Goal: Transaction & Acquisition: Purchase product/service

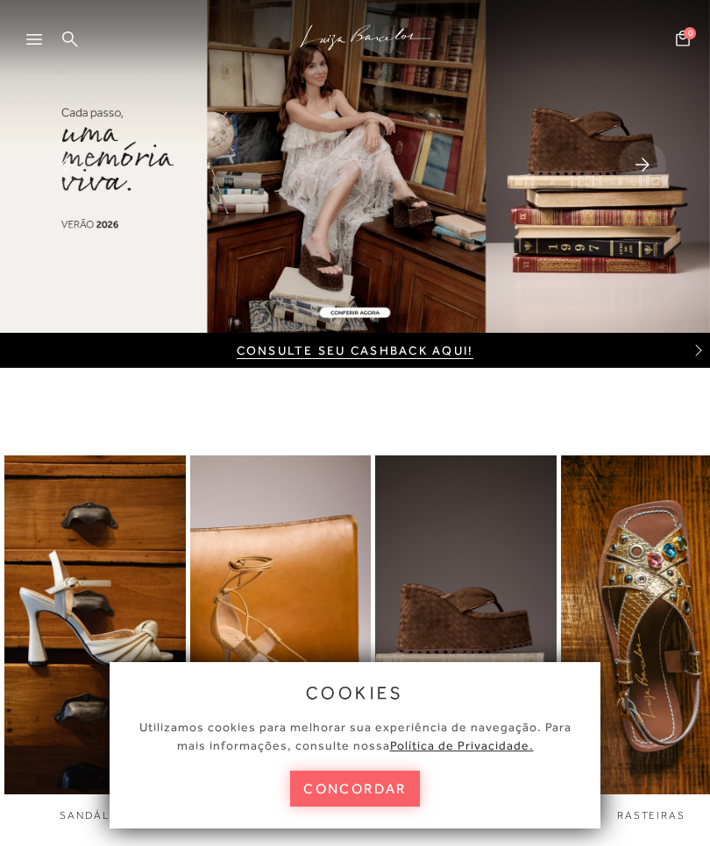
click at [408, 793] on button "concordar" at bounding box center [355, 789] width 130 height 36
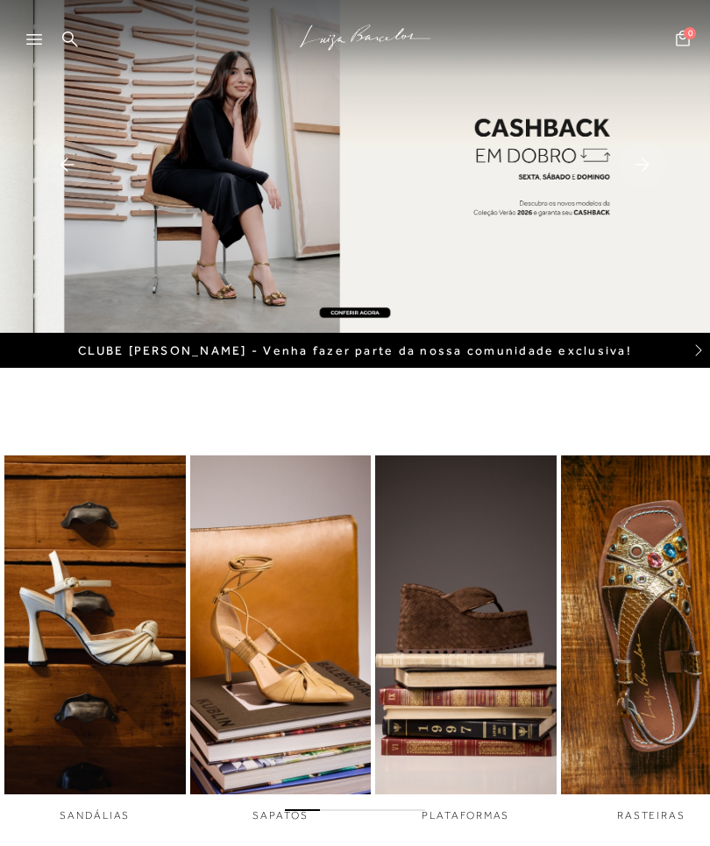
click at [51, 37] on div at bounding box center [42, 45] width 32 height 26
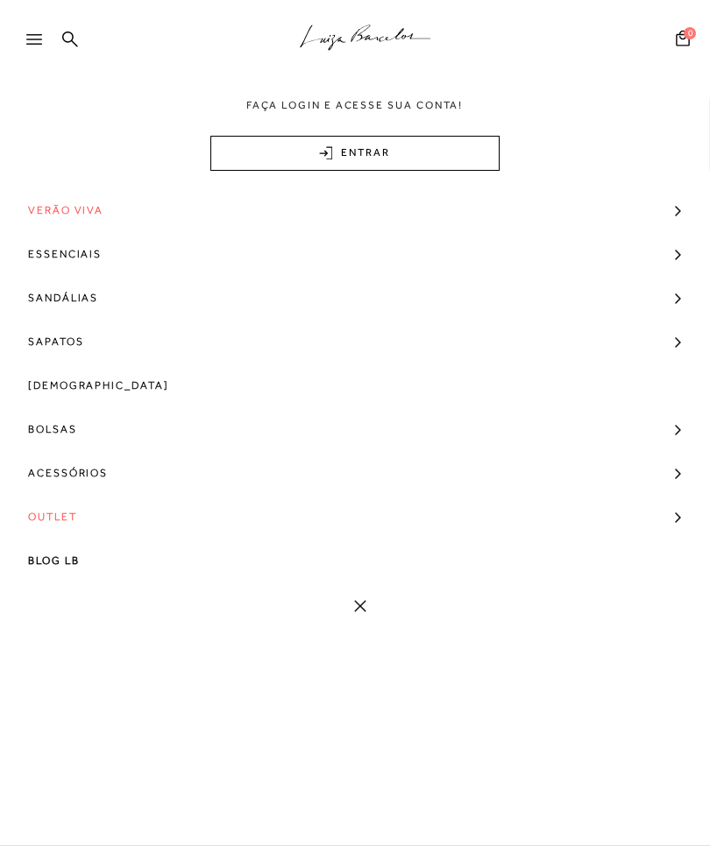
click at [68, 442] on span "Bolsas" at bounding box center [52, 429] width 49 height 44
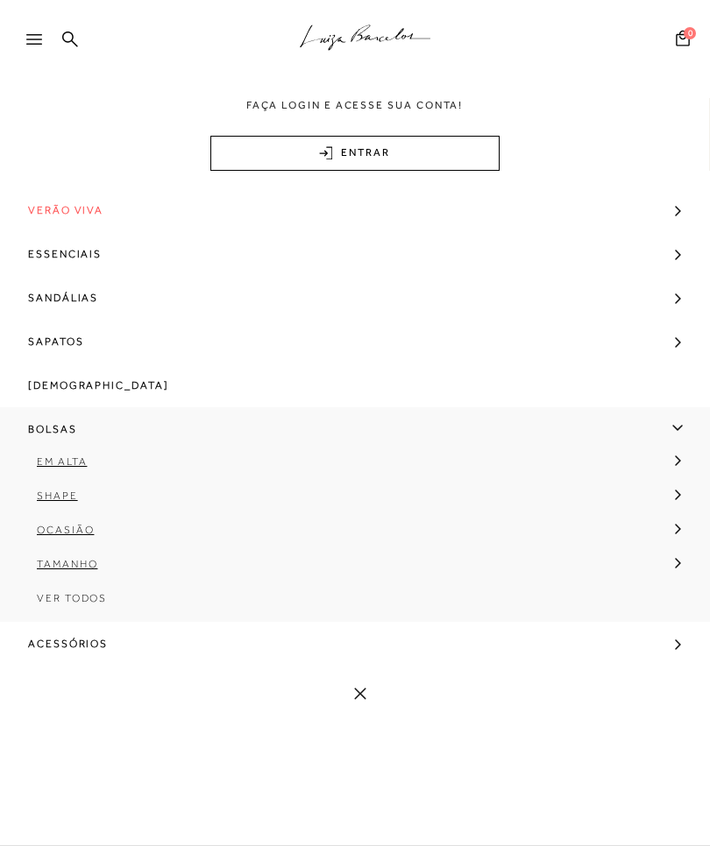
click at [78, 604] on span "Ver Todos" at bounding box center [72, 598] width 70 height 12
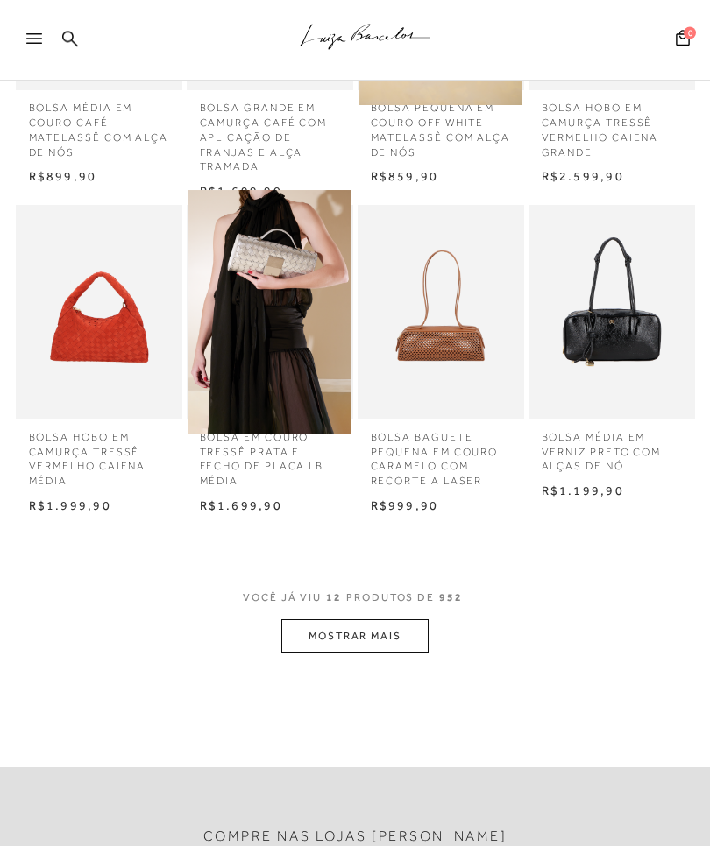
scroll to position [751, 0]
click at [325, 619] on button "MOSTRAR MAIS" at bounding box center [354, 636] width 147 height 34
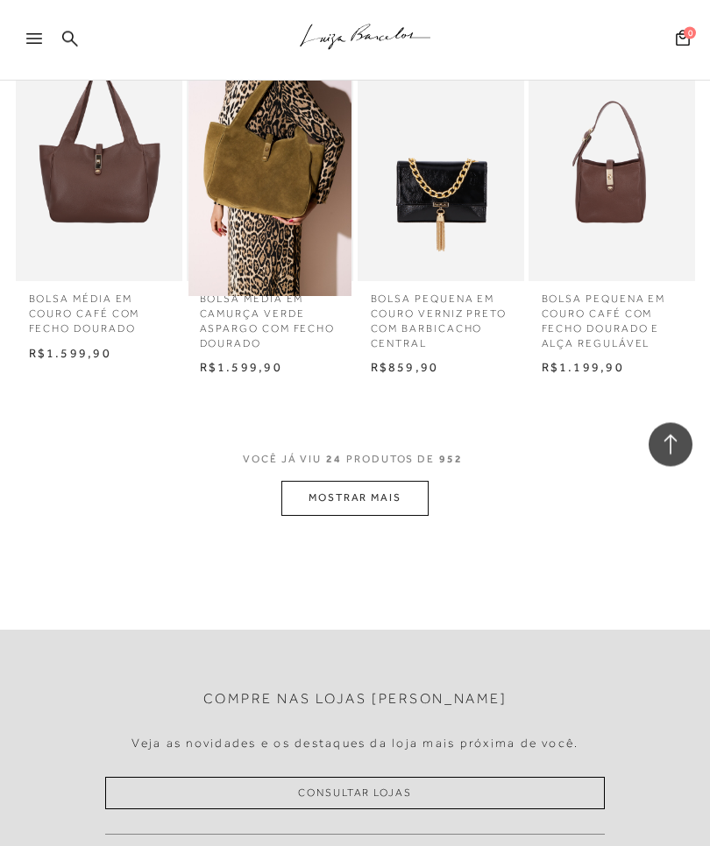
scroll to position [1832, 0]
click at [402, 481] on button "MOSTRAR MAIS" at bounding box center [354, 498] width 147 height 34
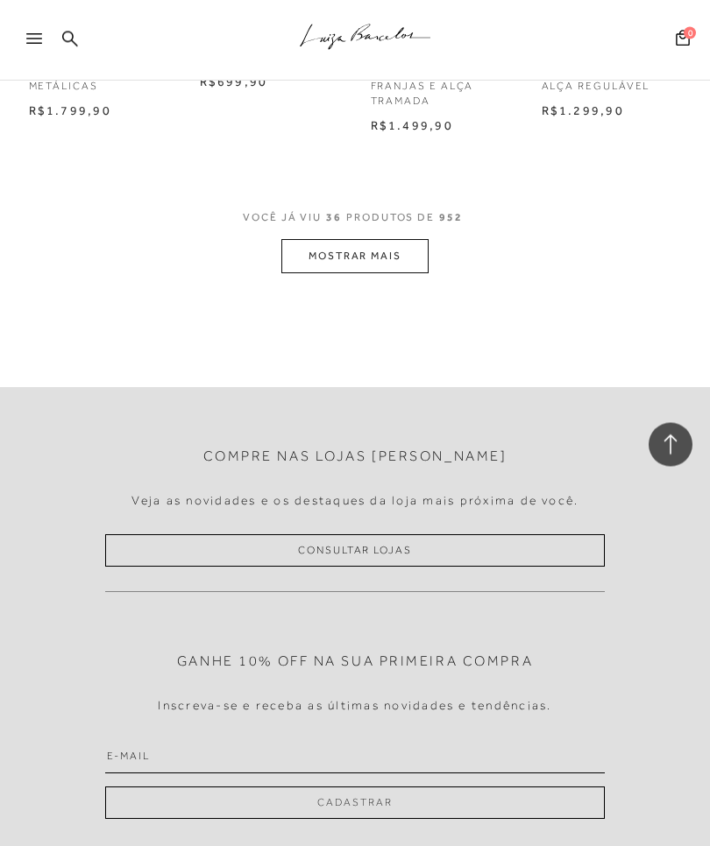
scroll to position [2770, 0]
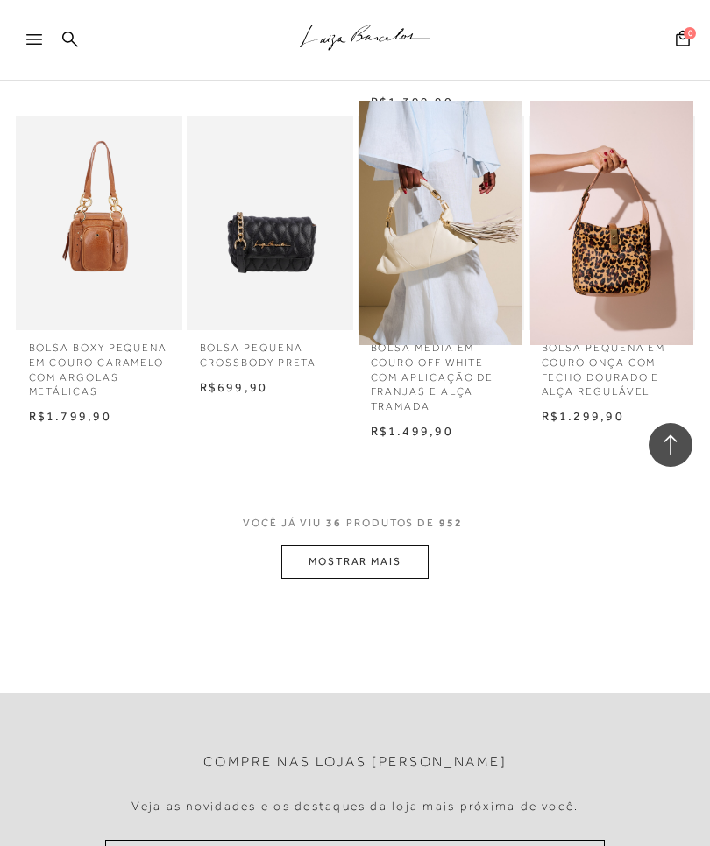
click at [423, 545] on button "MOSTRAR MAIS" at bounding box center [354, 562] width 147 height 34
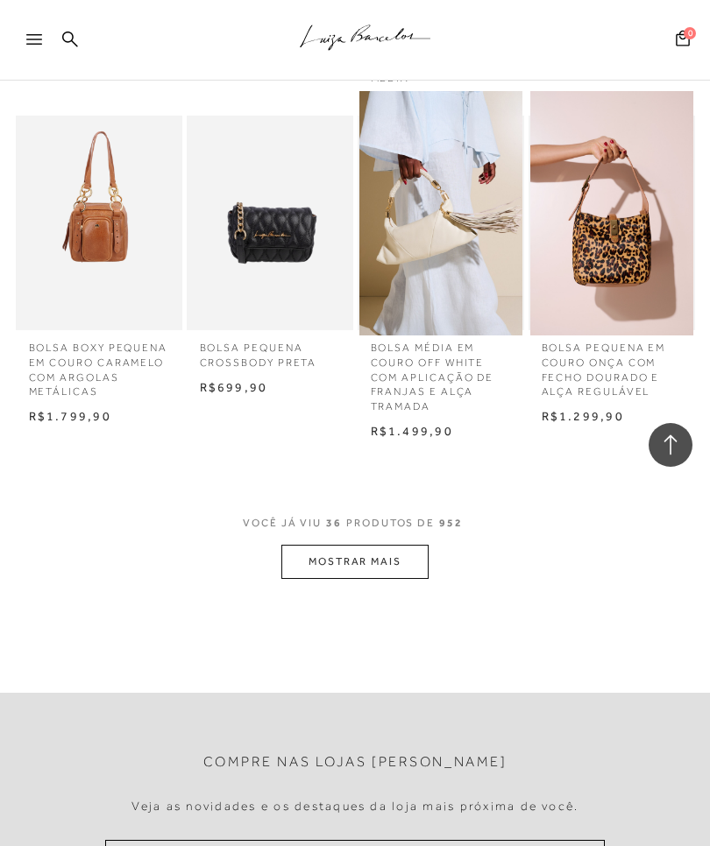
click at [425, 545] on button "MOSTRAR MAIS" at bounding box center [354, 562] width 147 height 34
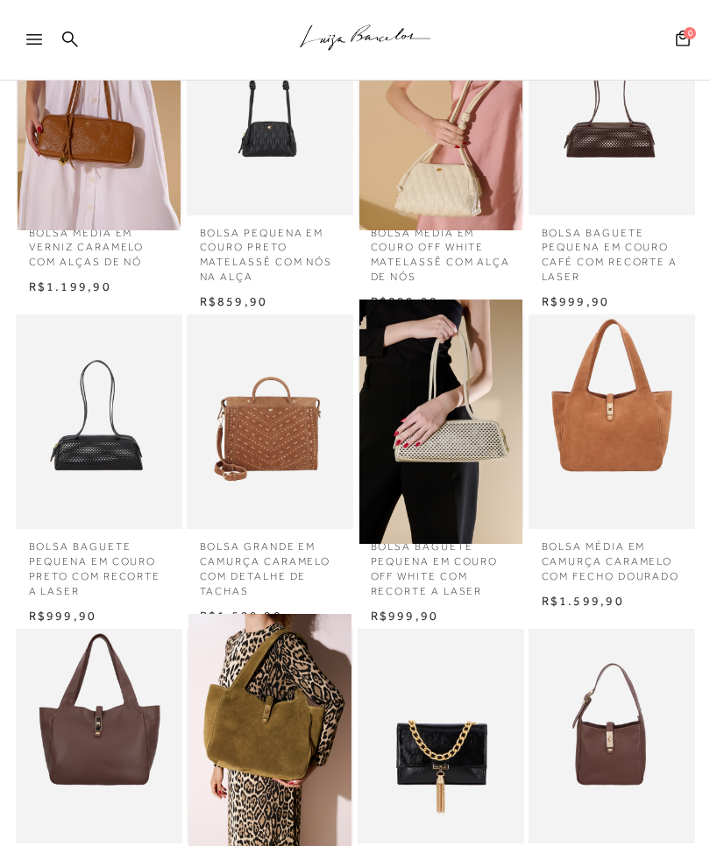
scroll to position [151, 0]
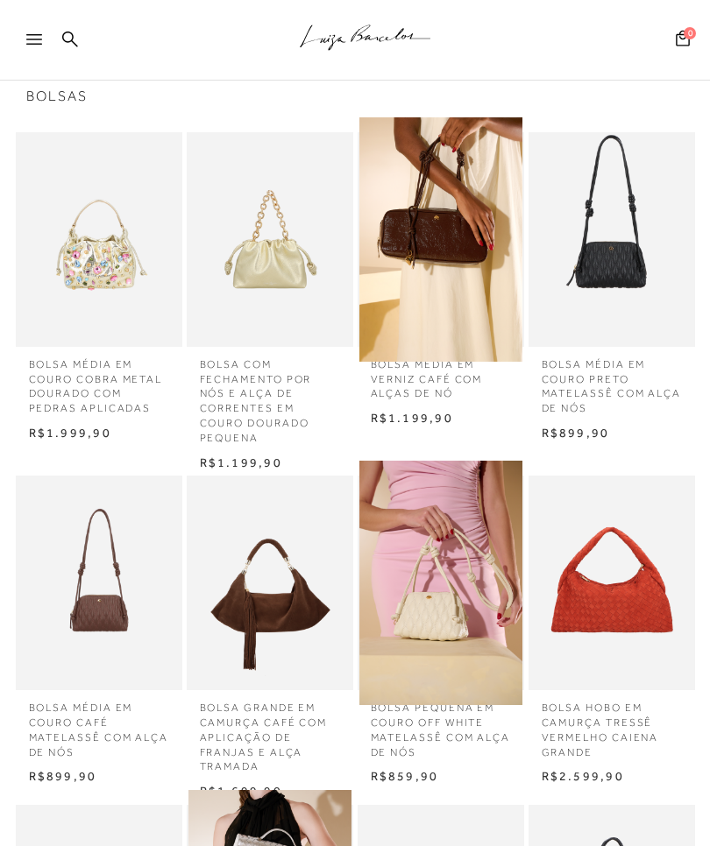
click at [27, 54] on div at bounding box center [42, 45] width 32 height 26
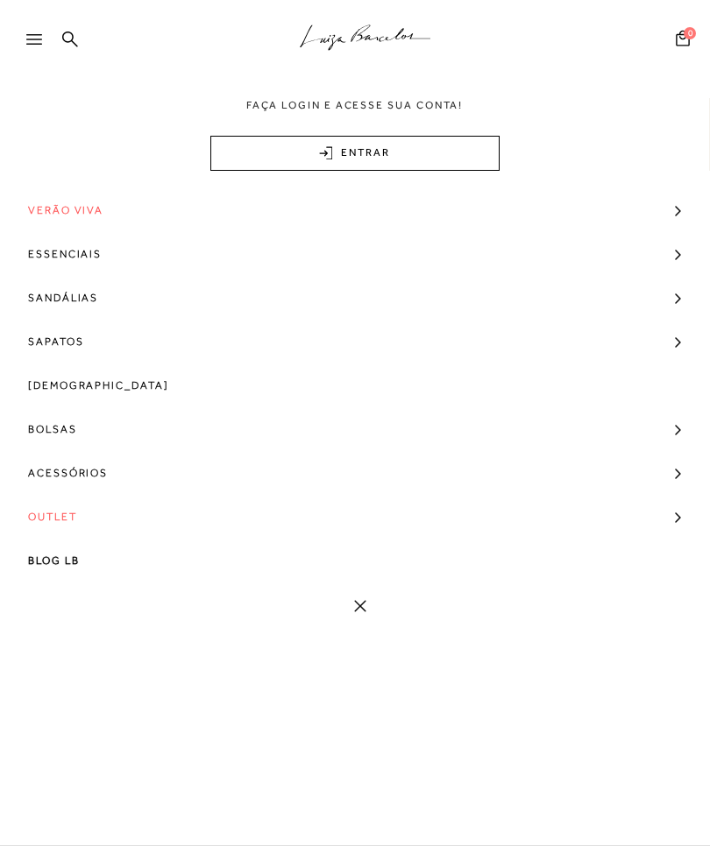
click at [125, 435] on link "Bolsas" at bounding box center [355, 429] width 710 height 44
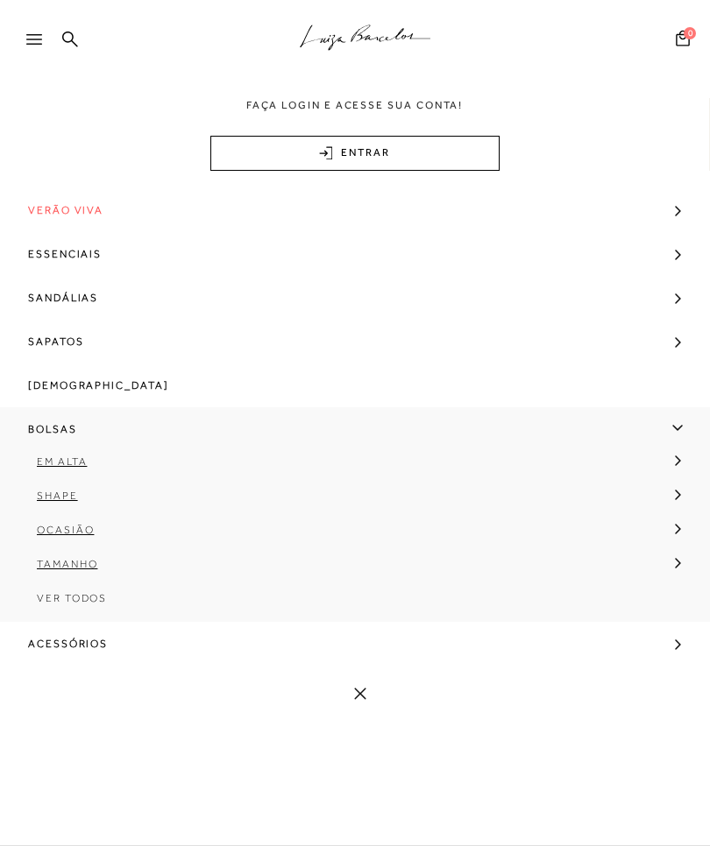
click at [96, 540] on link "Ocasião" at bounding box center [349, 536] width 698 height 34
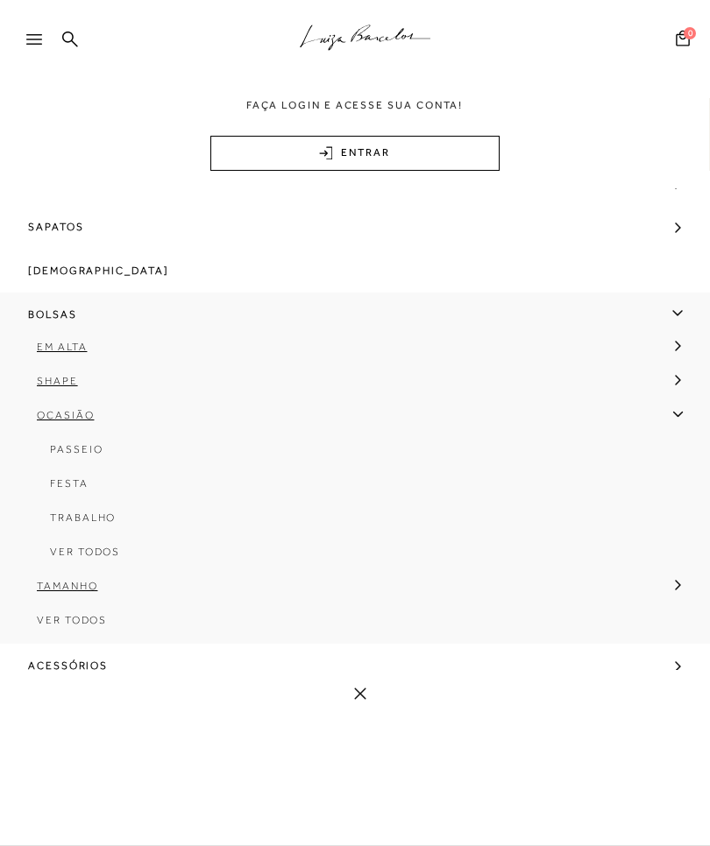
scroll to position [121, 0]
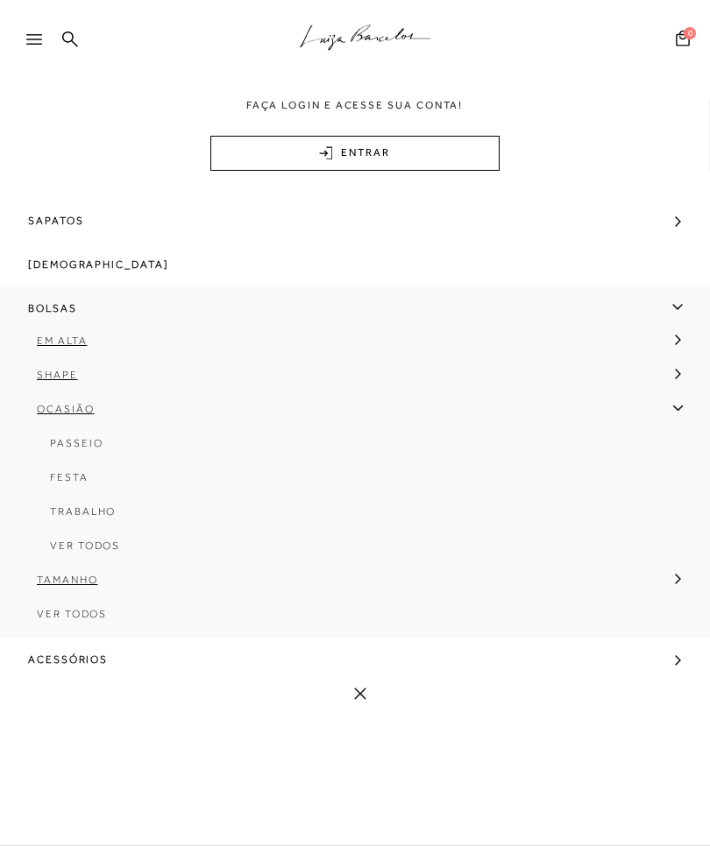
click at [121, 563] on link "Ver Todos" at bounding box center [349, 552] width 672 height 34
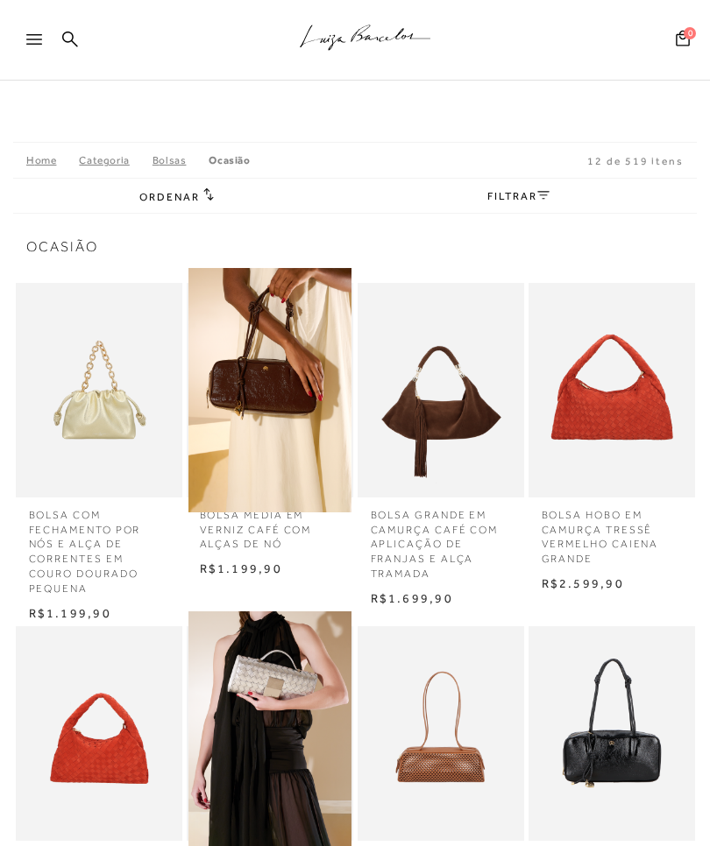
scroll to position [746, 0]
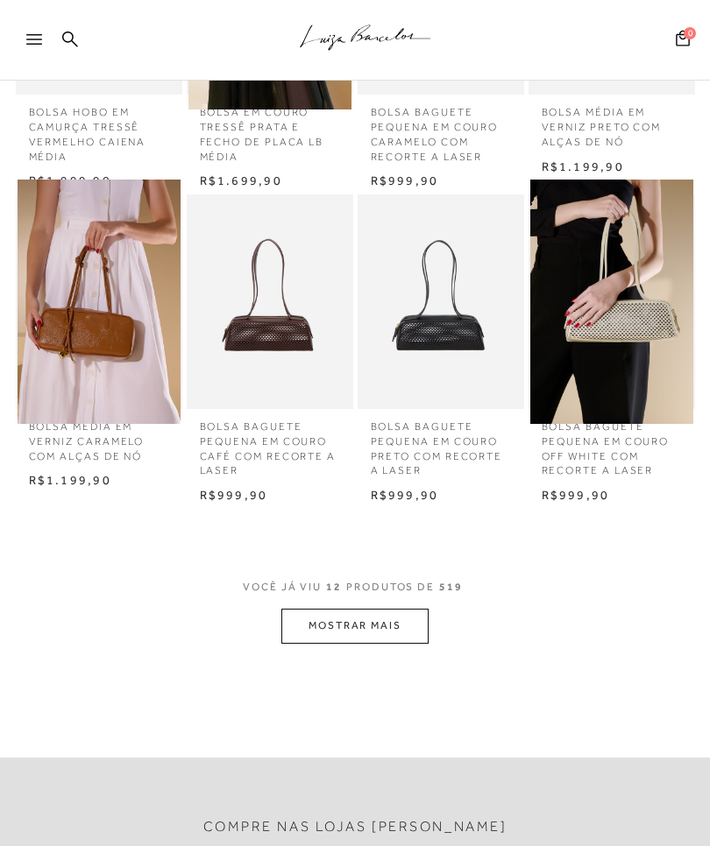
click at [407, 609] on button "MOSTRAR MAIS" at bounding box center [354, 626] width 147 height 34
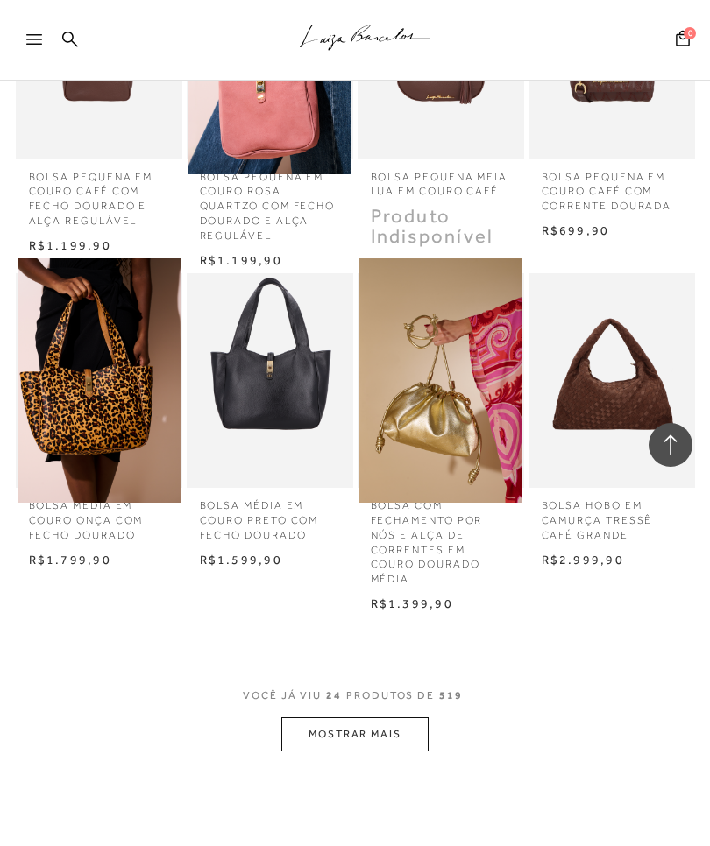
scroll to position [1623, 0]
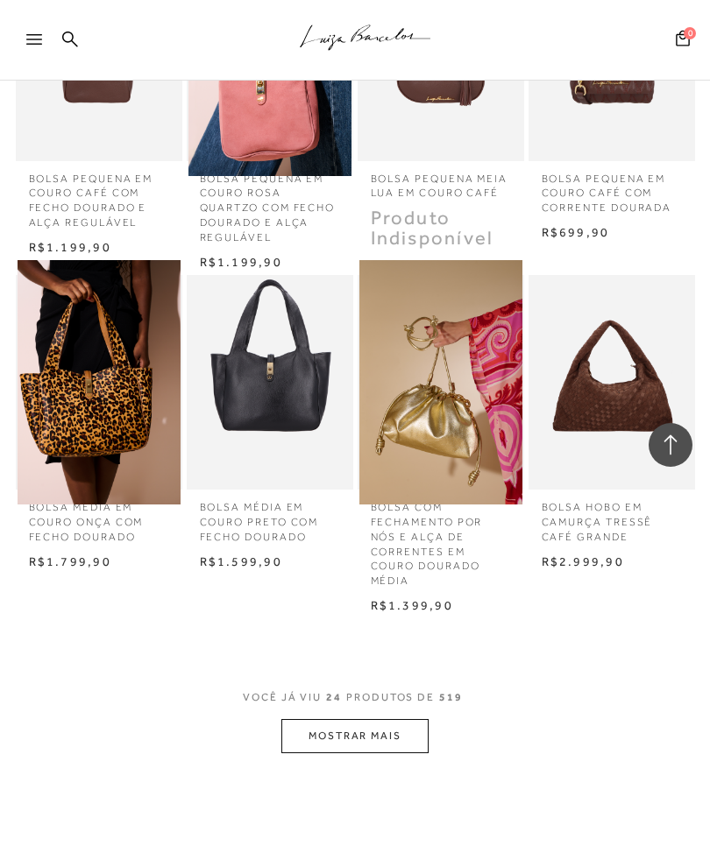
click at [384, 719] on button "MOSTRAR MAIS" at bounding box center [354, 736] width 147 height 34
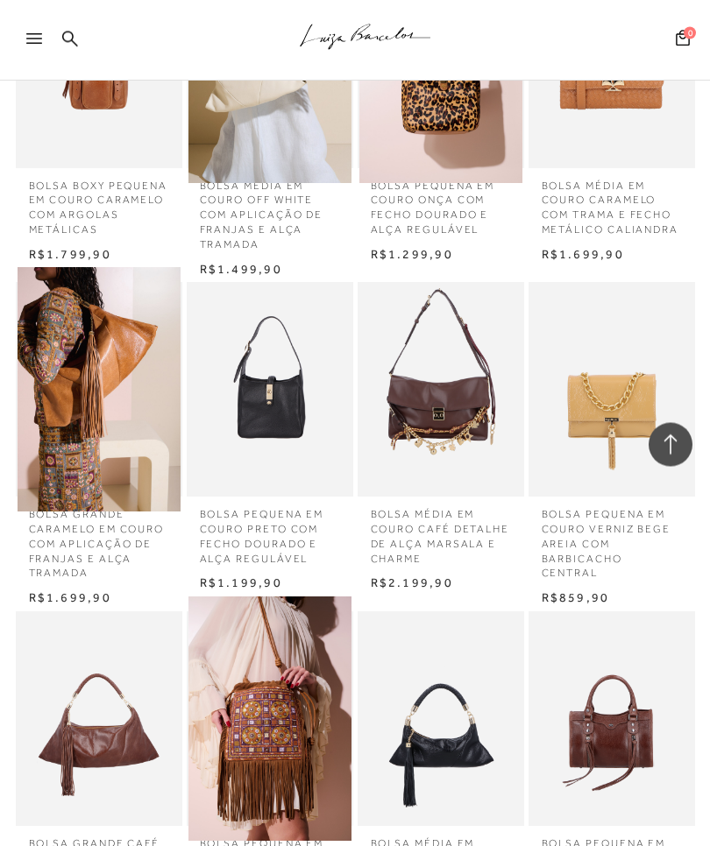
scroll to position [2291, 0]
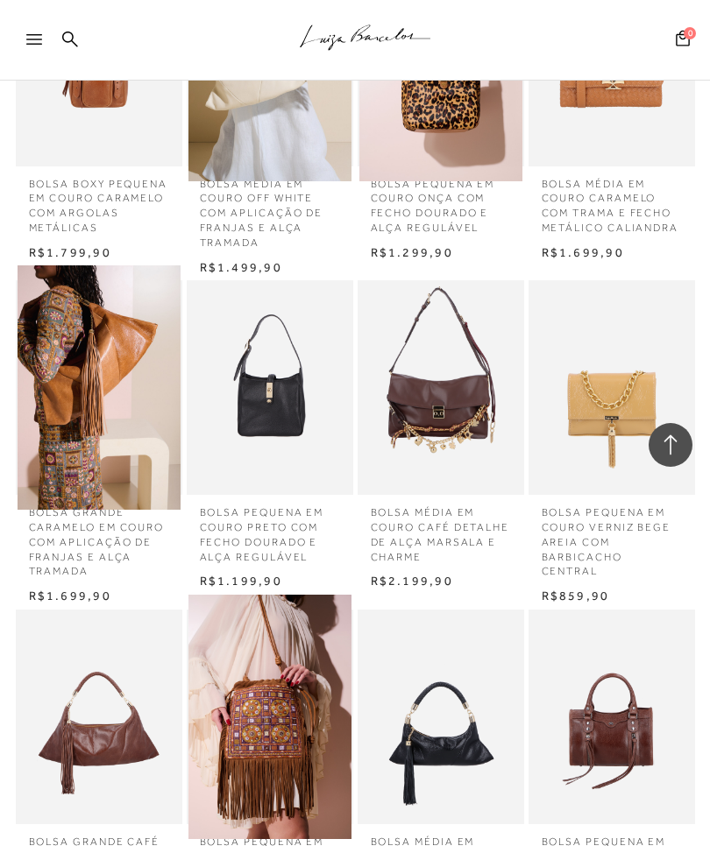
click at [29, 44] on icon at bounding box center [34, 39] width 16 height 11
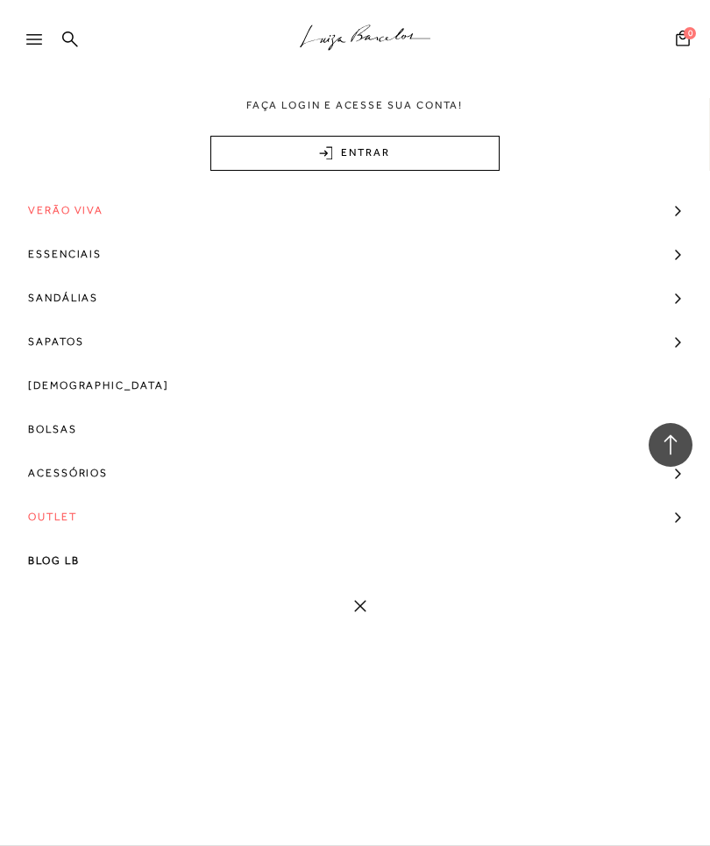
click at [28, 33] on div at bounding box center [42, 45] width 32 height 26
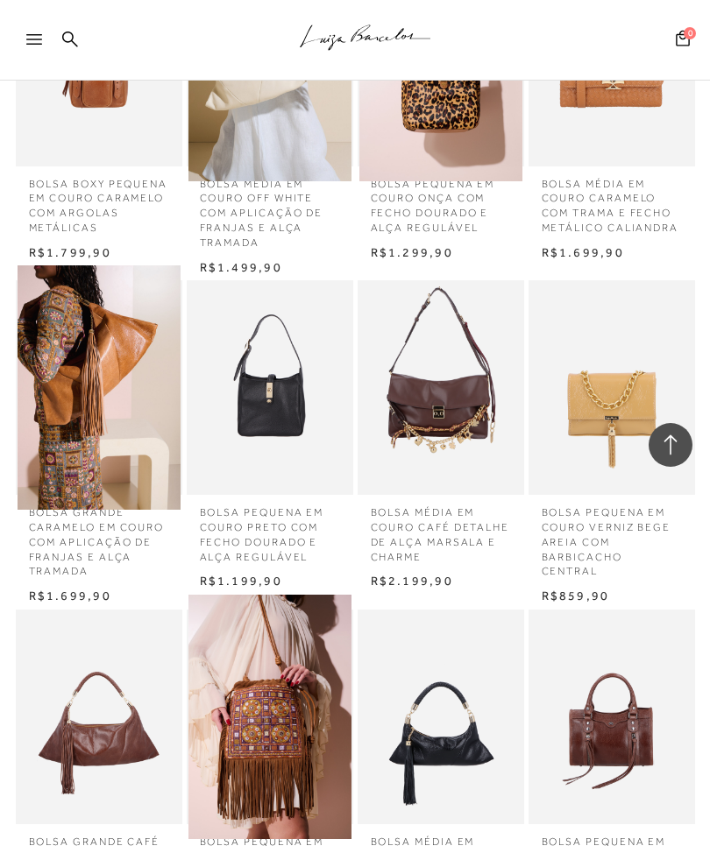
click at [49, 34] on div at bounding box center [42, 45] width 32 height 26
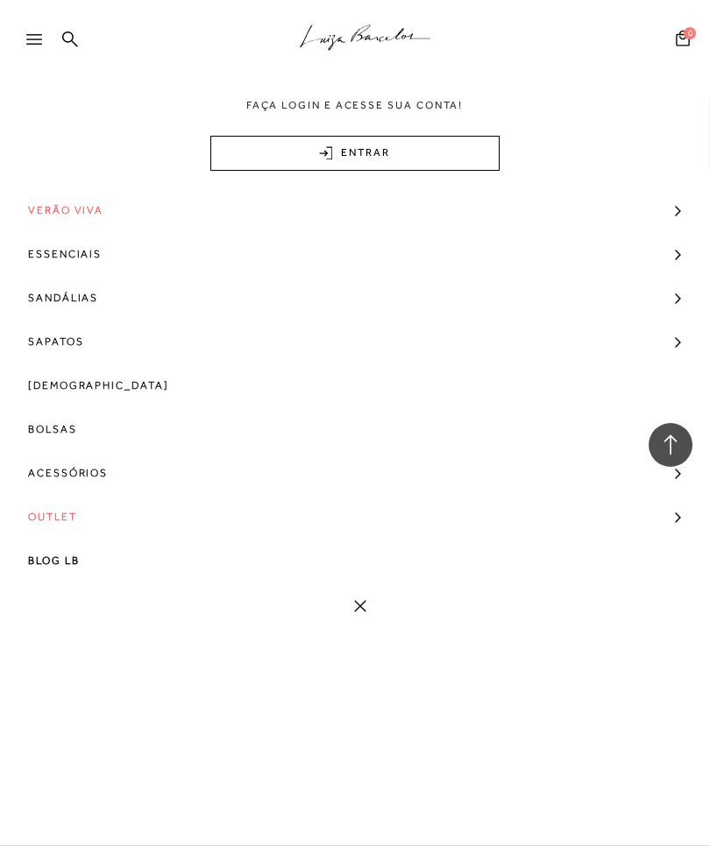
scroll to position [2208, 0]
click at [46, 514] on span "Outlet" at bounding box center [52, 517] width 49 height 44
click at [46, 655] on span "Ver Todos" at bounding box center [72, 652] width 70 height 12
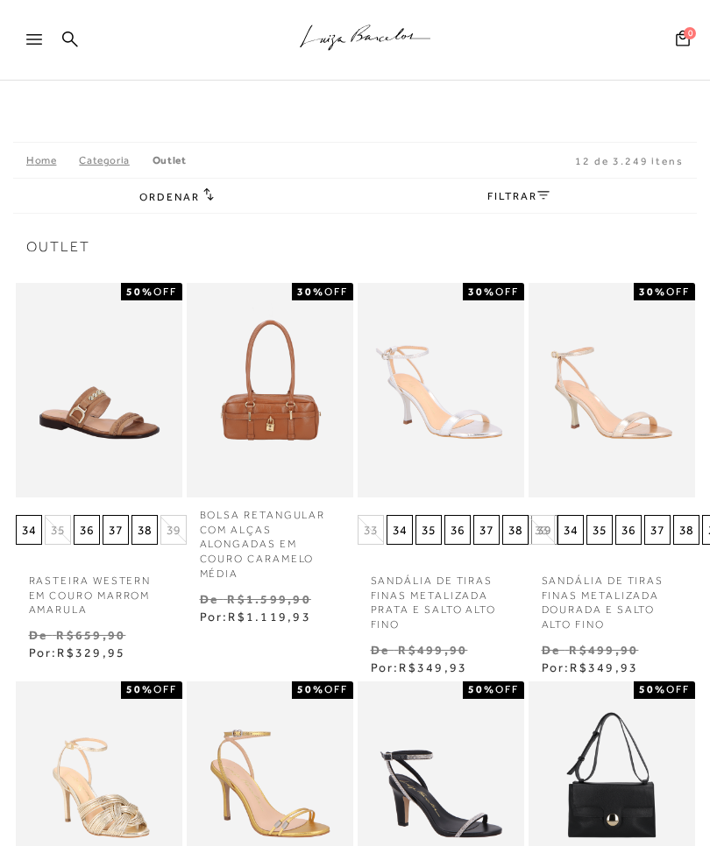
click at [482, 203] on div "Ordenar Ordenar por Padrão Lançamentos [GEOGRAPHIC_DATA]" at bounding box center [354, 195] width 683 height 35
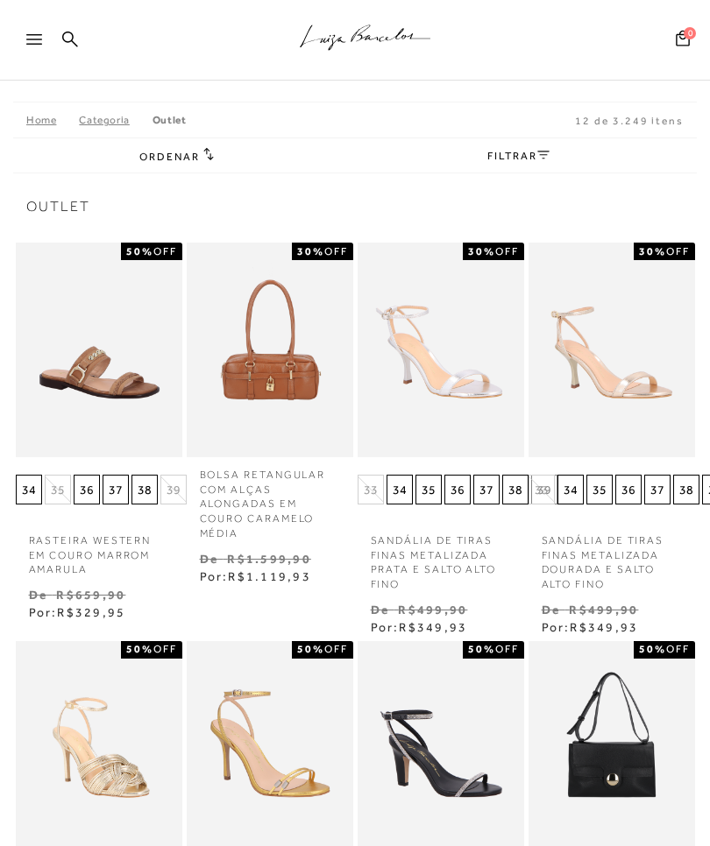
scroll to position [41, 0]
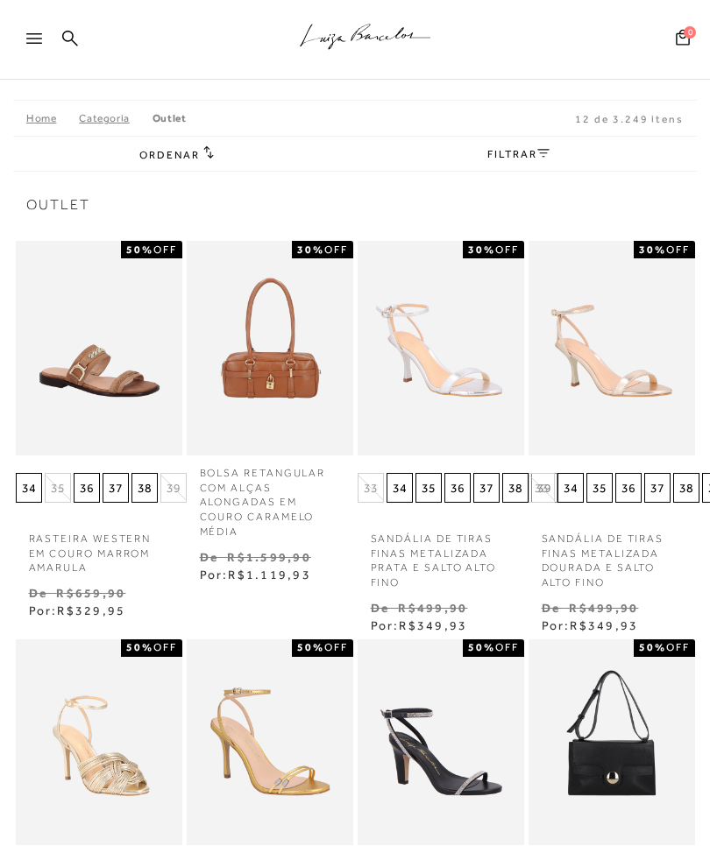
click at [205, 155] on icon at bounding box center [208, 152] width 11 height 13
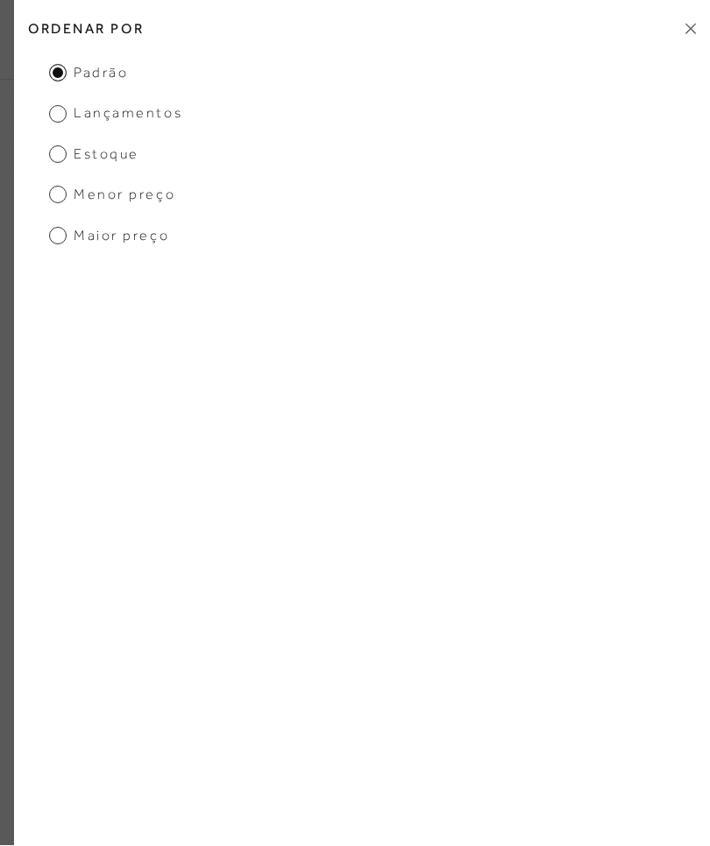
scroll to position [42, 0]
click at [203, 201] on ul "Padrão Lançamentos [GEOGRAPHIC_DATA] Menor preço Maior preço" at bounding box center [362, 155] width 696 height 182
click at [64, 201] on span "Menor preço" at bounding box center [112, 195] width 126 height 19
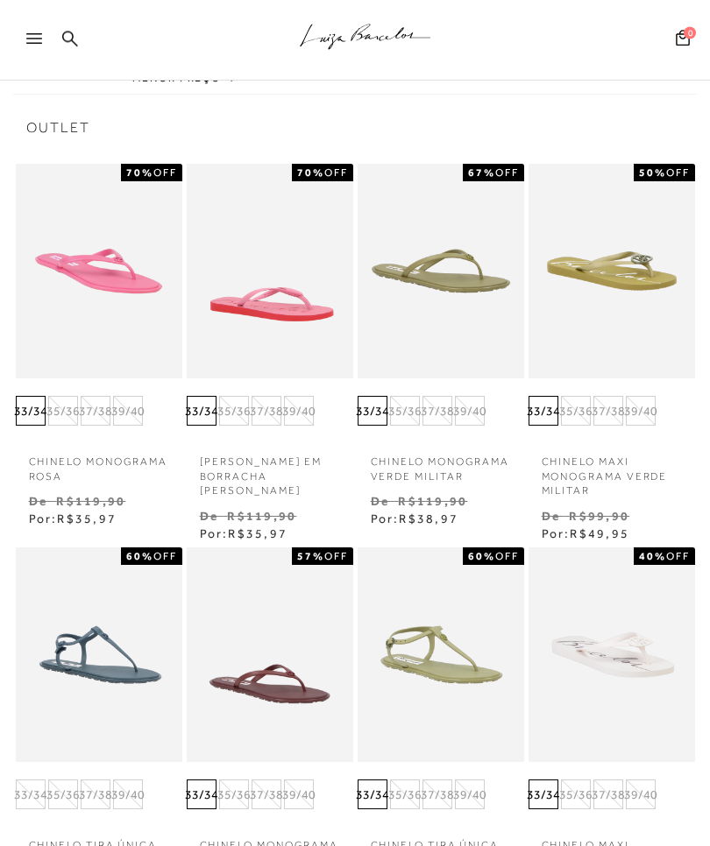
scroll to position [0, 0]
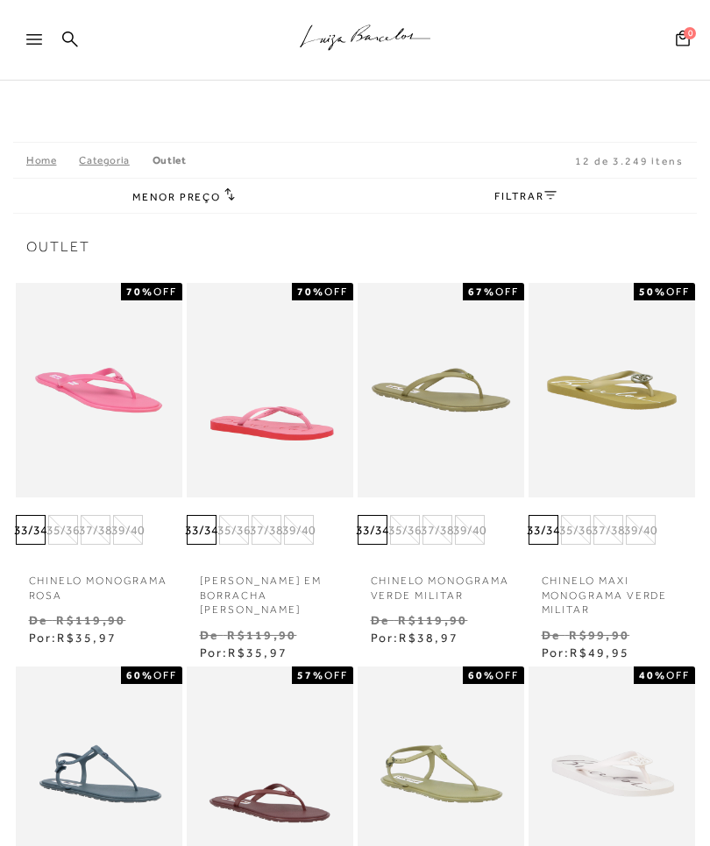
click at [536, 195] on link "FILTRAR" at bounding box center [524, 196] width 61 height 12
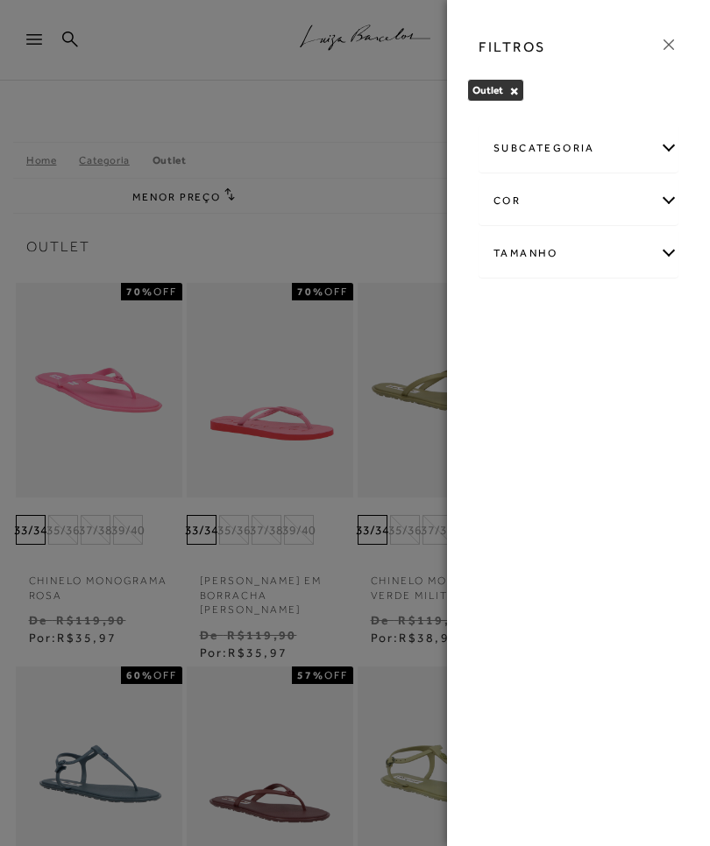
click at [675, 47] on icon at bounding box center [668, 44] width 19 height 19
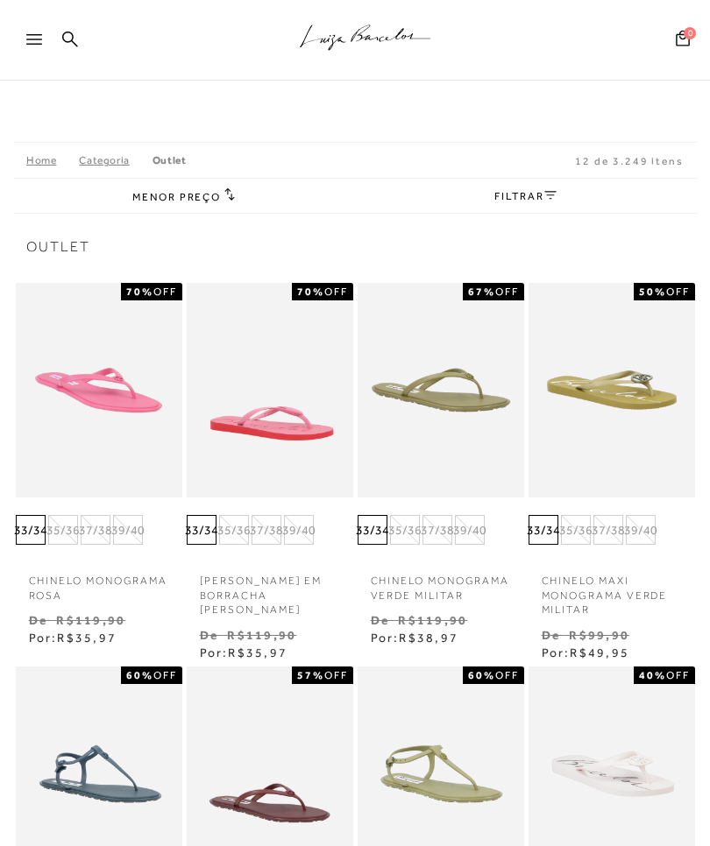
click at [669, 58] on div "Pesquisar" at bounding box center [586, 40] width 168 height 39
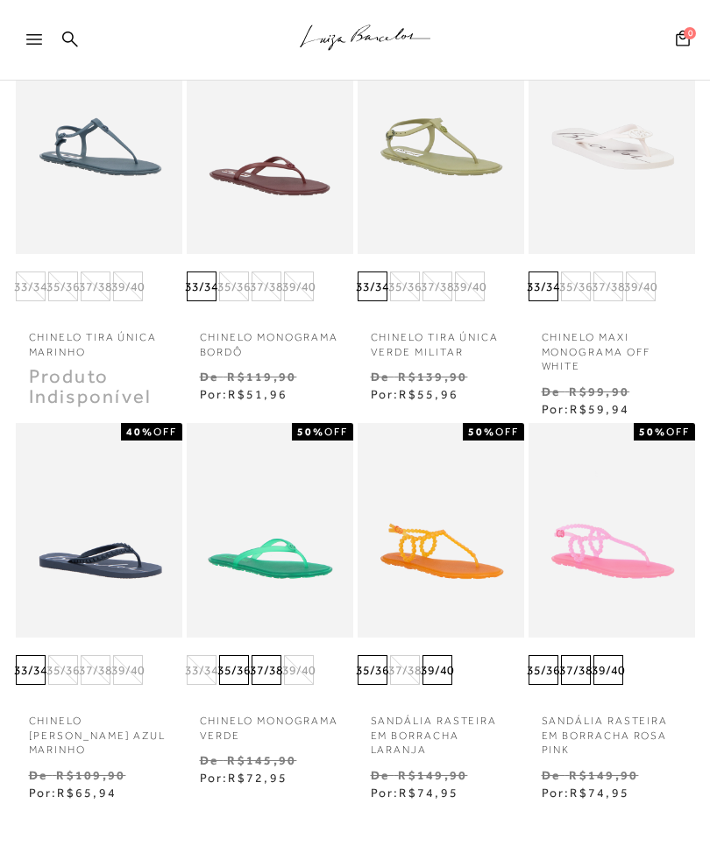
scroll to position [965, 0]
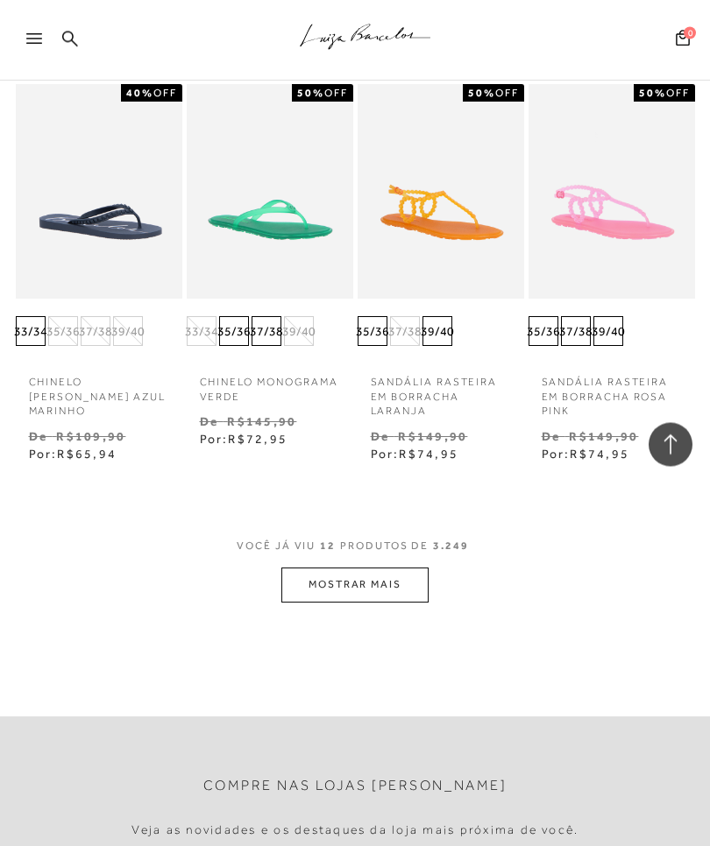
click at [409, 576] on button "MOSTRAR MAIS" at bounding box center [354, 586] width 147 height 34
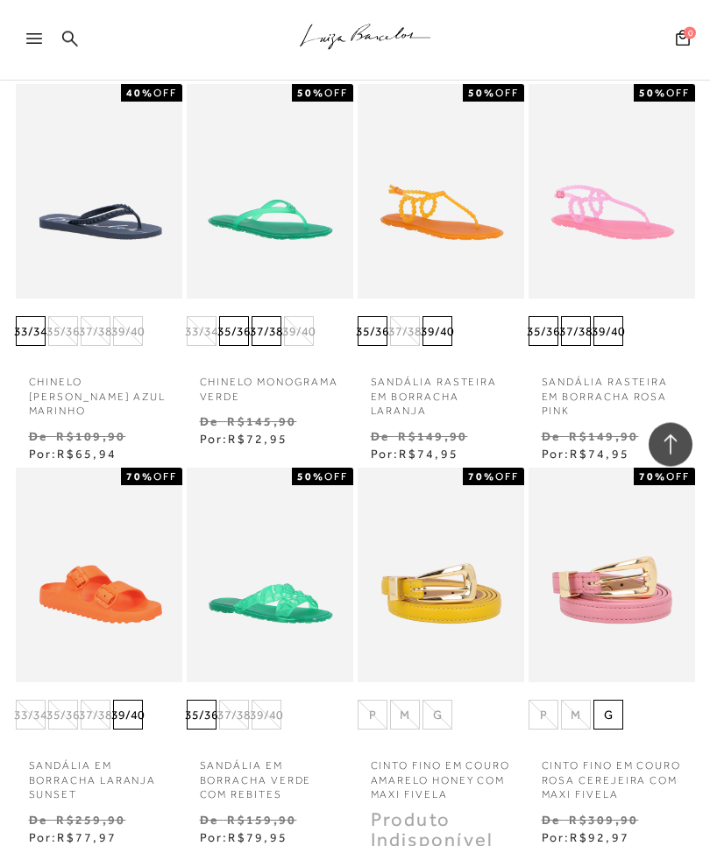
scroll to position [966, 0]
